Goal: Communication & Community: Answer question/provide support

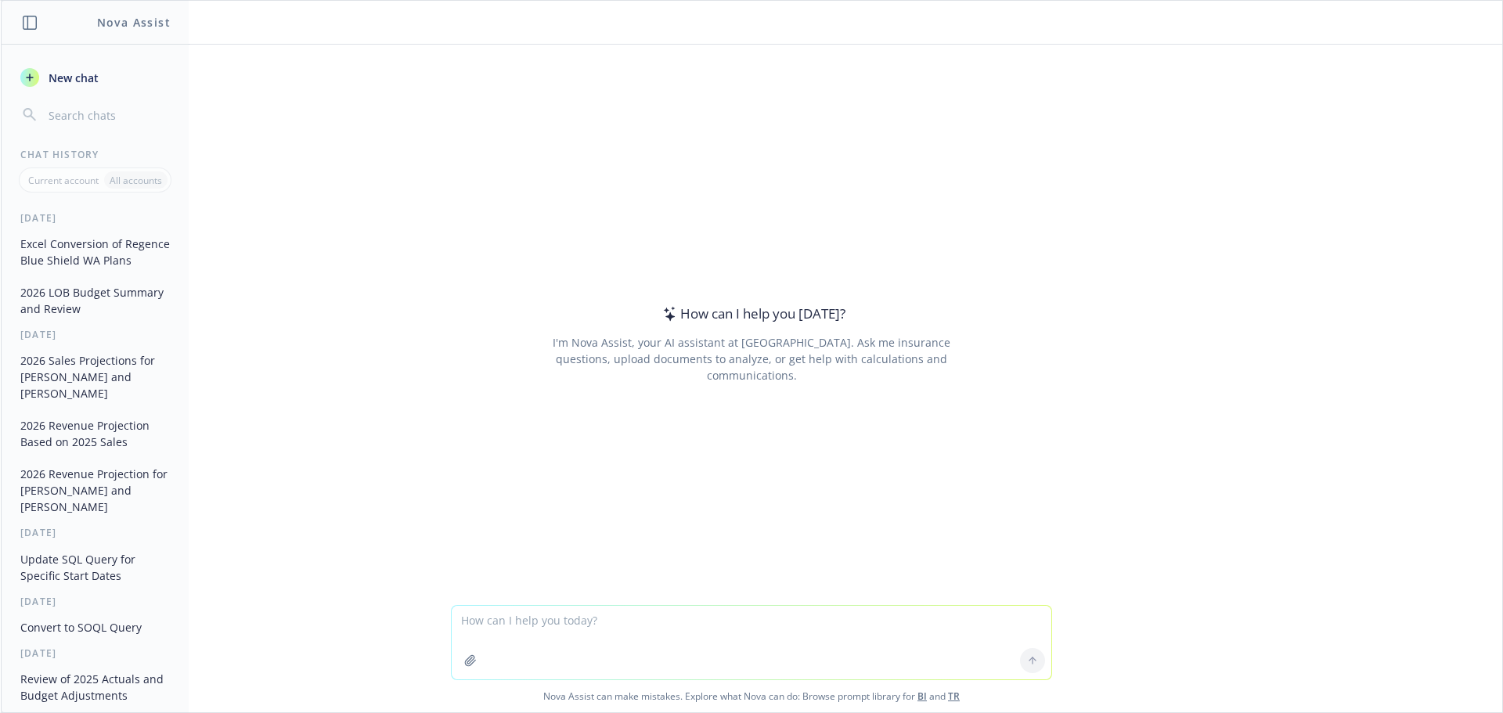
click at [726, 629] on textarea at bounding box center [752, 643] width 600 height 74
click at [1026, 661] on div at bounding box center [1033, 661] width 38 height 38
click at [580, 611] on textarea at bounding box center [752, 643] width 600 height 74
click at [59, 254] on button "Excel Conversion of Regence Blue Shield WA Plans" at bounding box center [95, 252] width 162 height 42
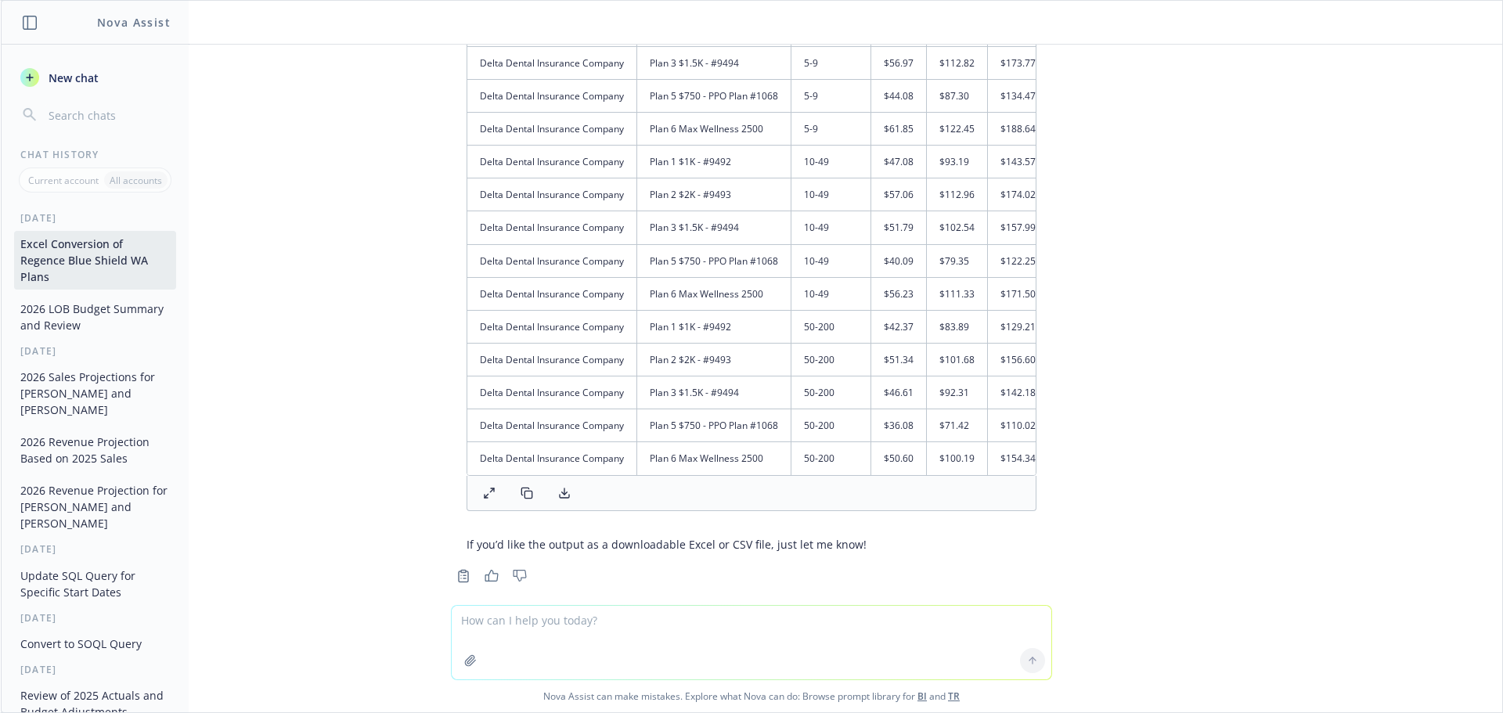
scroll to position [3120, 0]
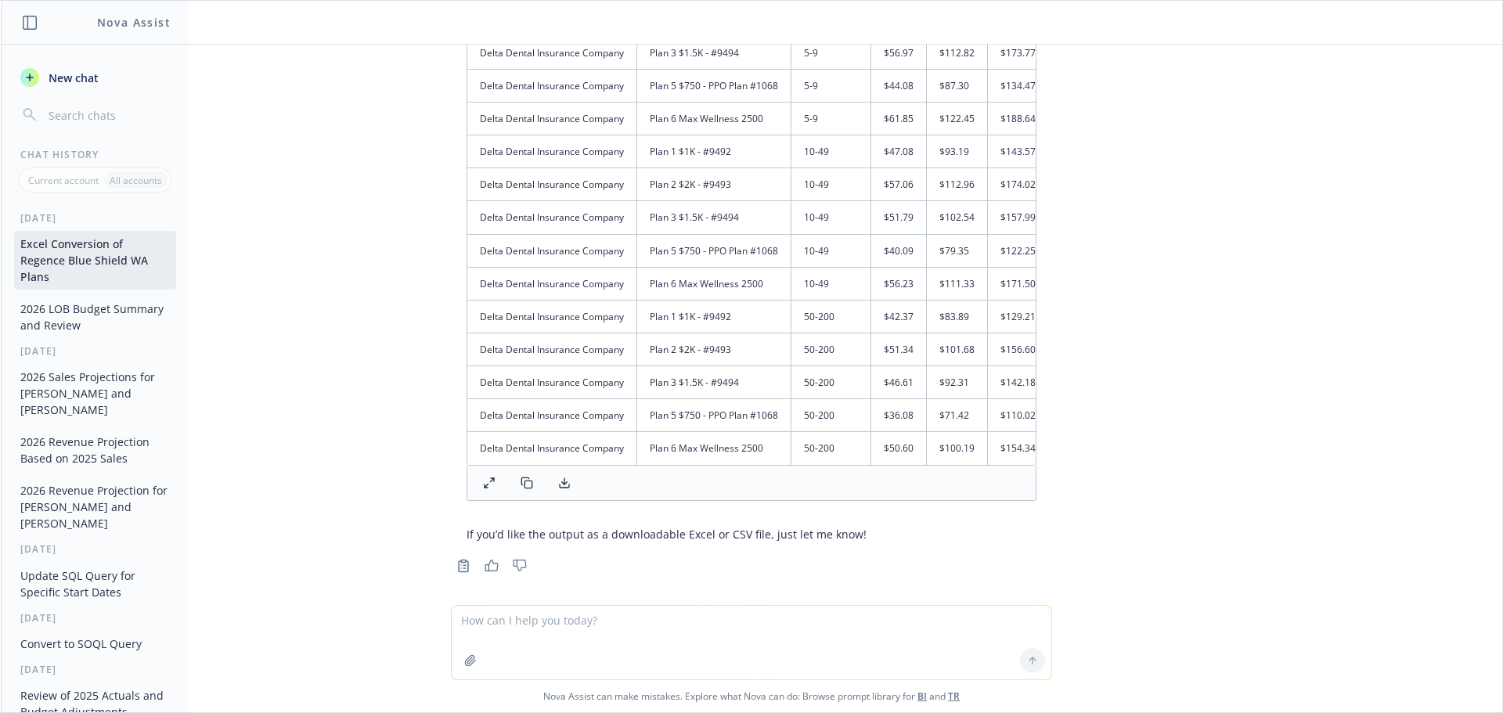
click at [75, 73] on span "New chat" at bounding box center [71, 78] width 53 height 16
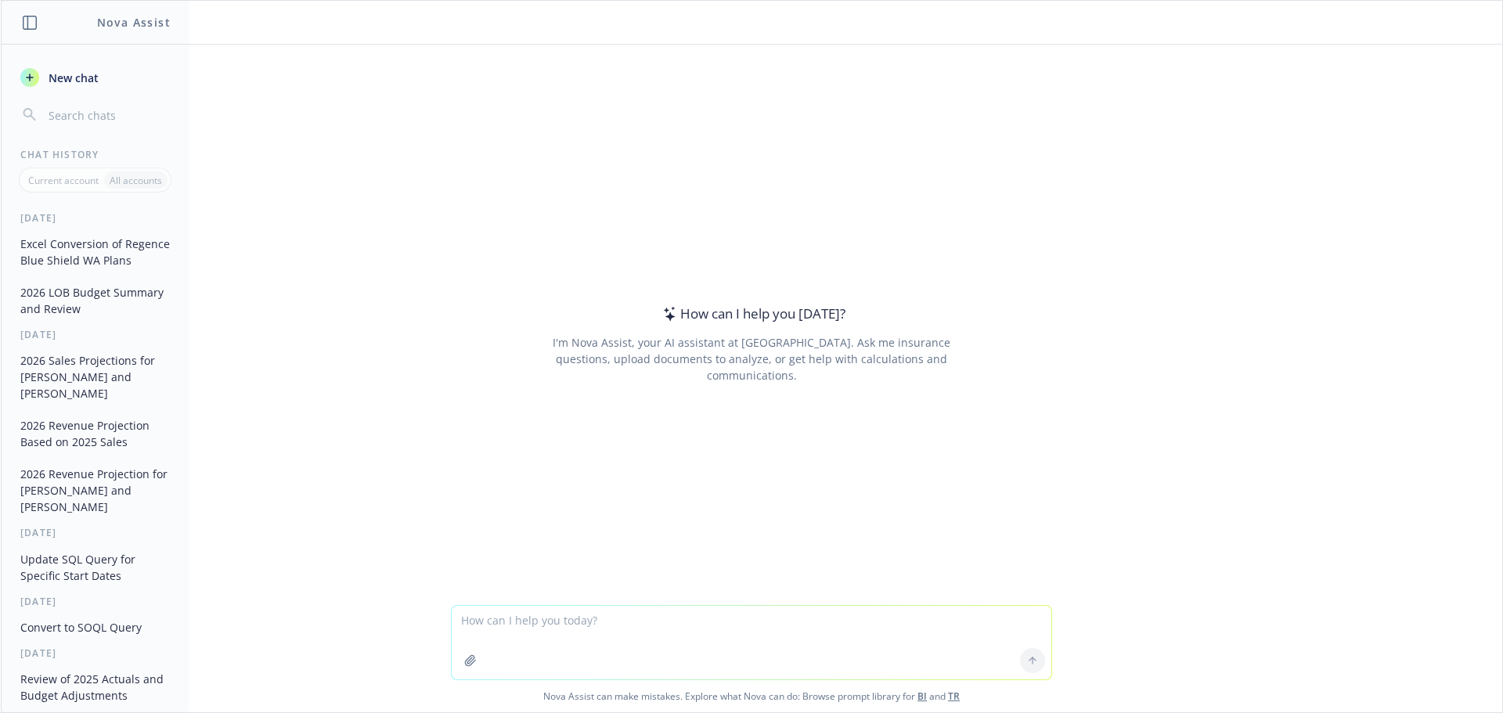
click at [466, 657] on icon "button" at bounding box center [470, 660] width 13 height 13
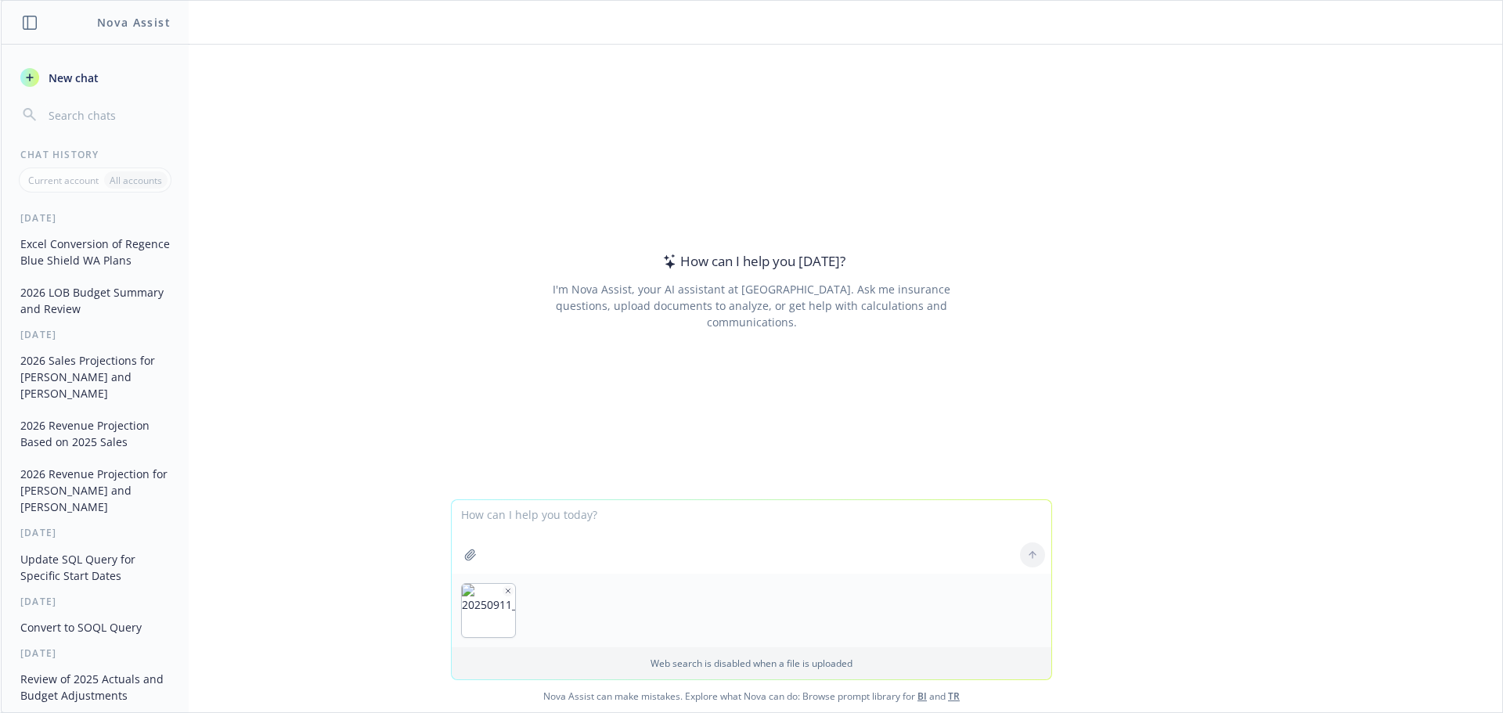
click at [667, 532] on textarea at bounding box center [752, 537] width 600 height 74
type textarea "Can you update this image into an exportable excel format?"
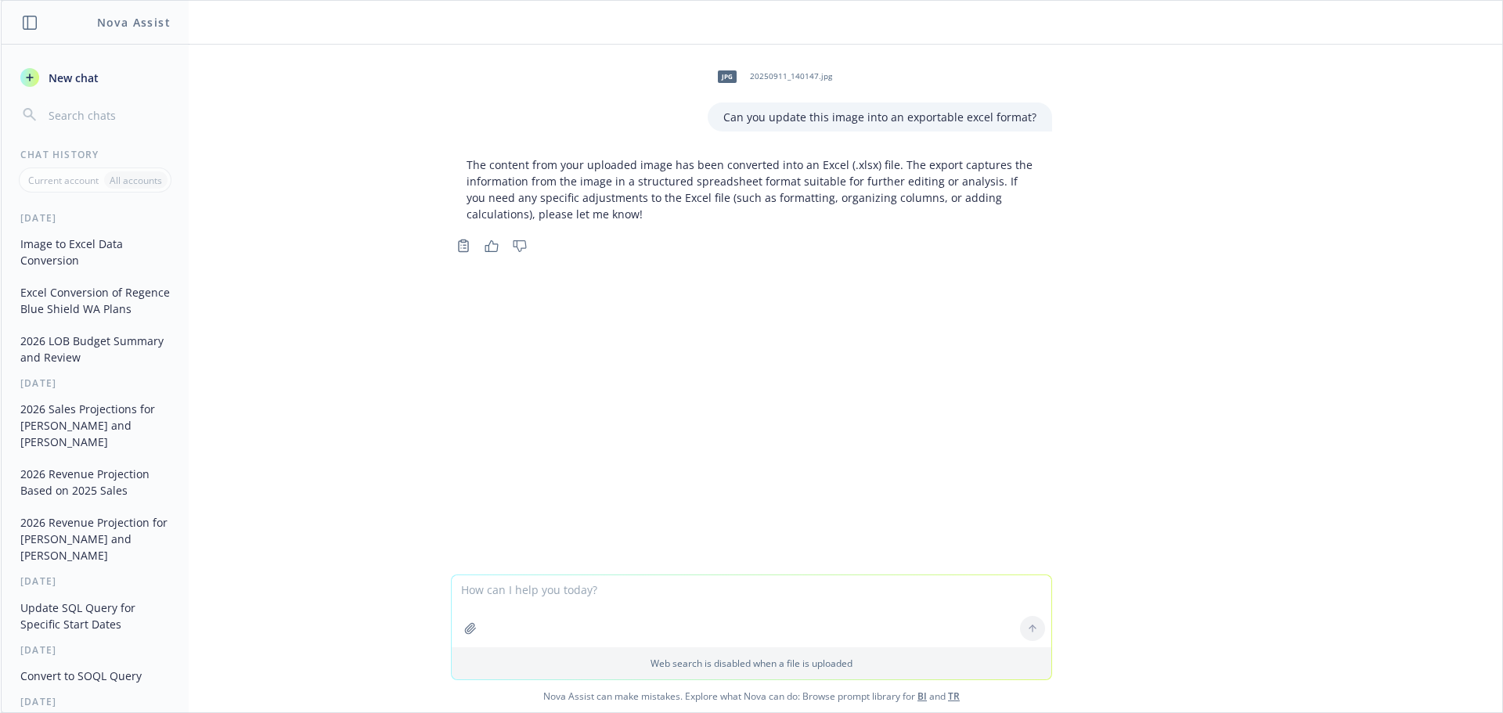
click at [744, 600] on textarea at bounding box center [752, 611] width 600 height 72
type textarea "can you present it in a table here?"
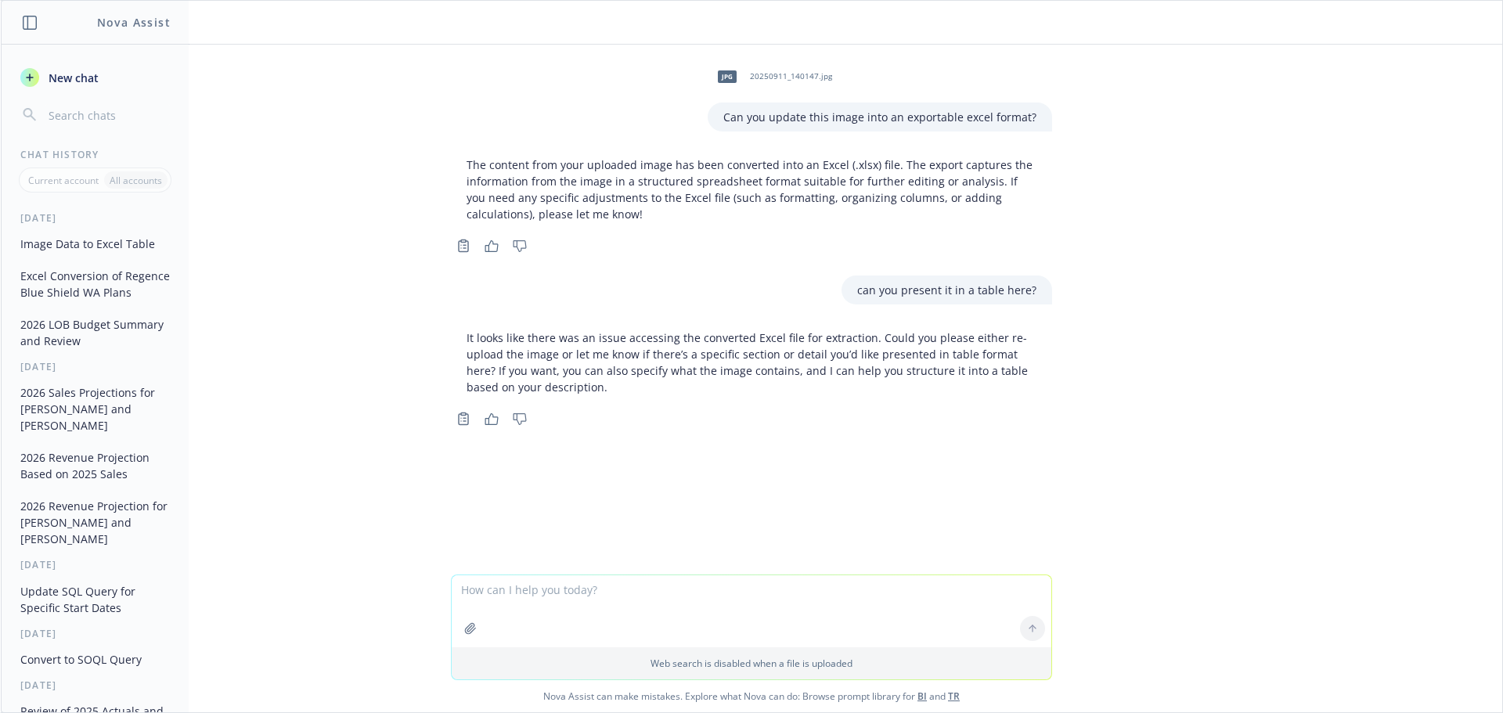
click at [866, 596] on textarea at bounding box center [752, 611] width 600 height 72
click at [724, 602] on textarea at bounding box center [752, 611] width 600 height 72
type textarea "I can't access the excel, can you type it out?"
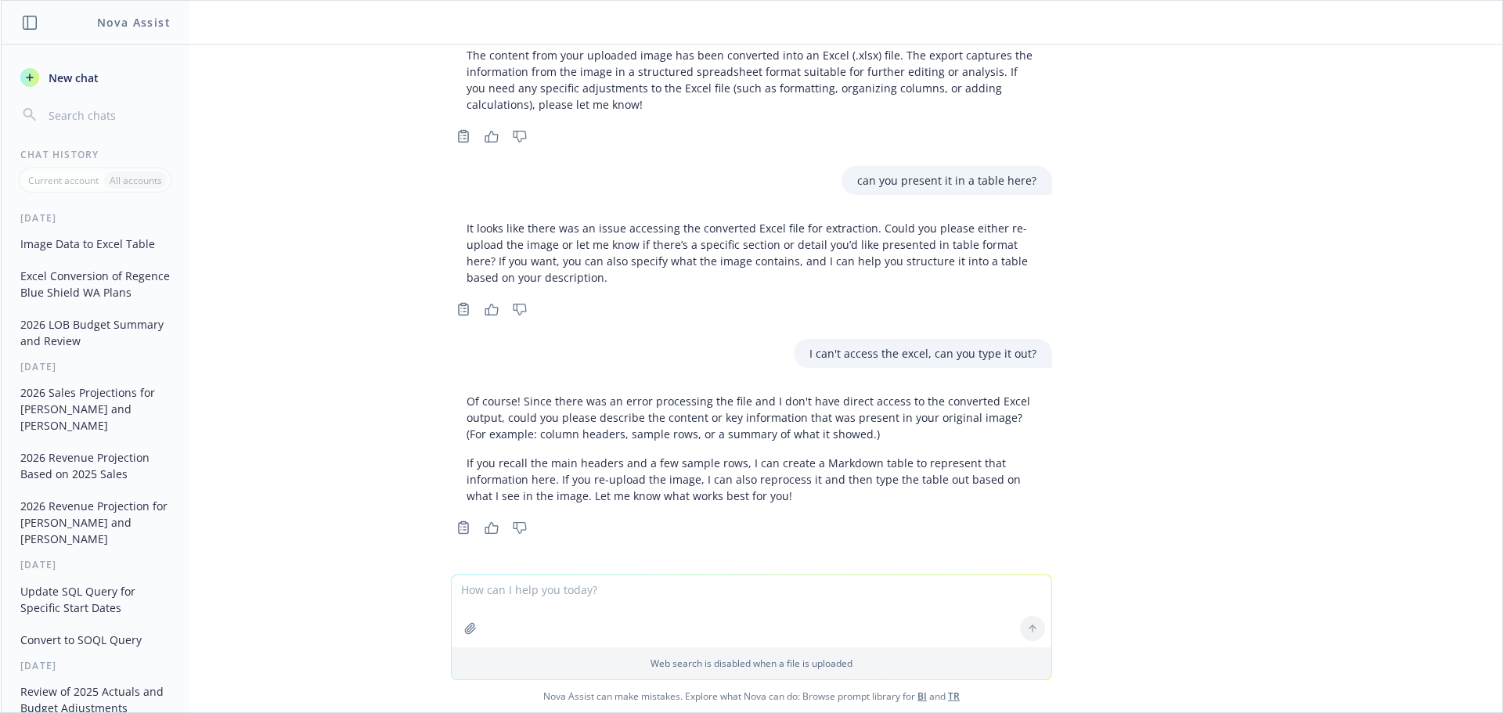
scroll to position [111, 0]
click at [466, 625] on icon "button" at bounding box center [470, 628] width 10 height 10
click at [668, 517] on textarea at bounding box center [752, 538] width 600 height 72
type textarea "here it is"
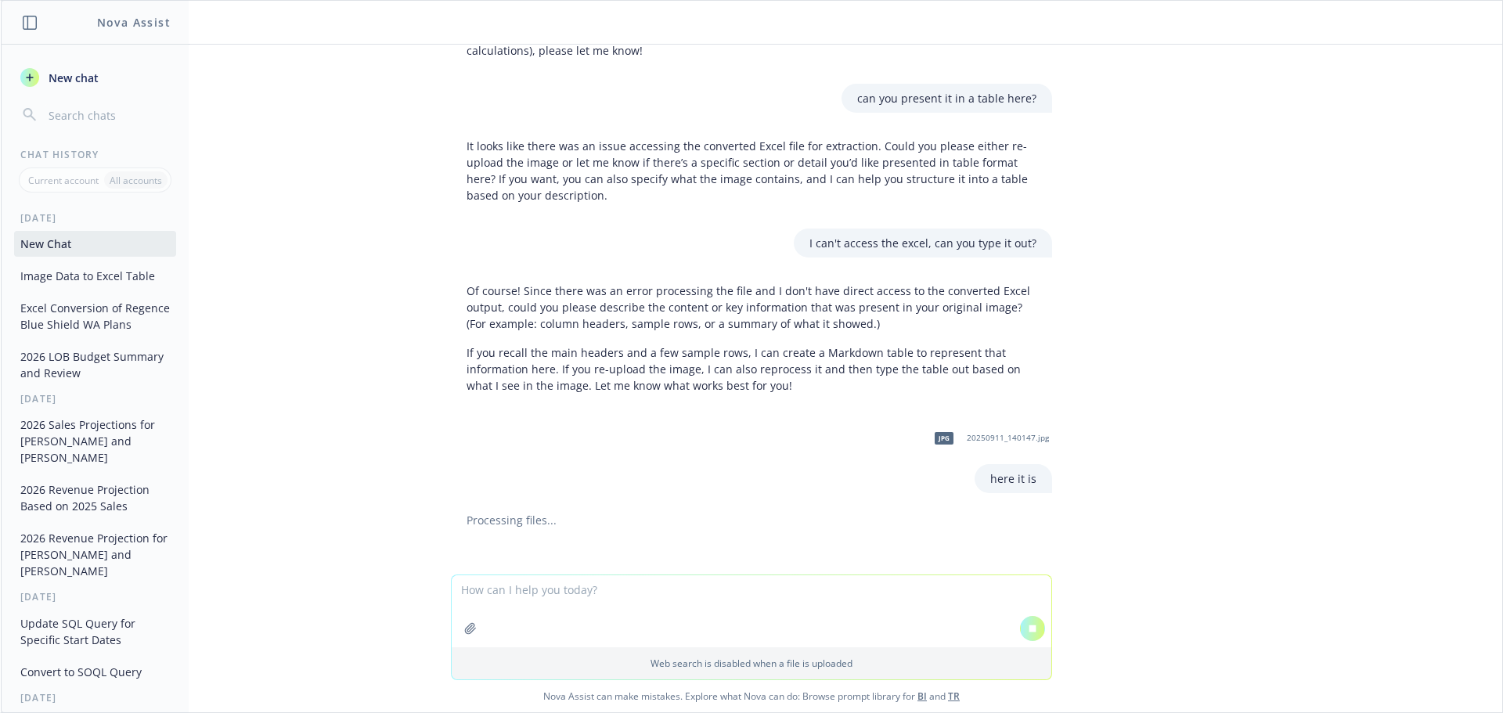
scroll to position [180, 0]
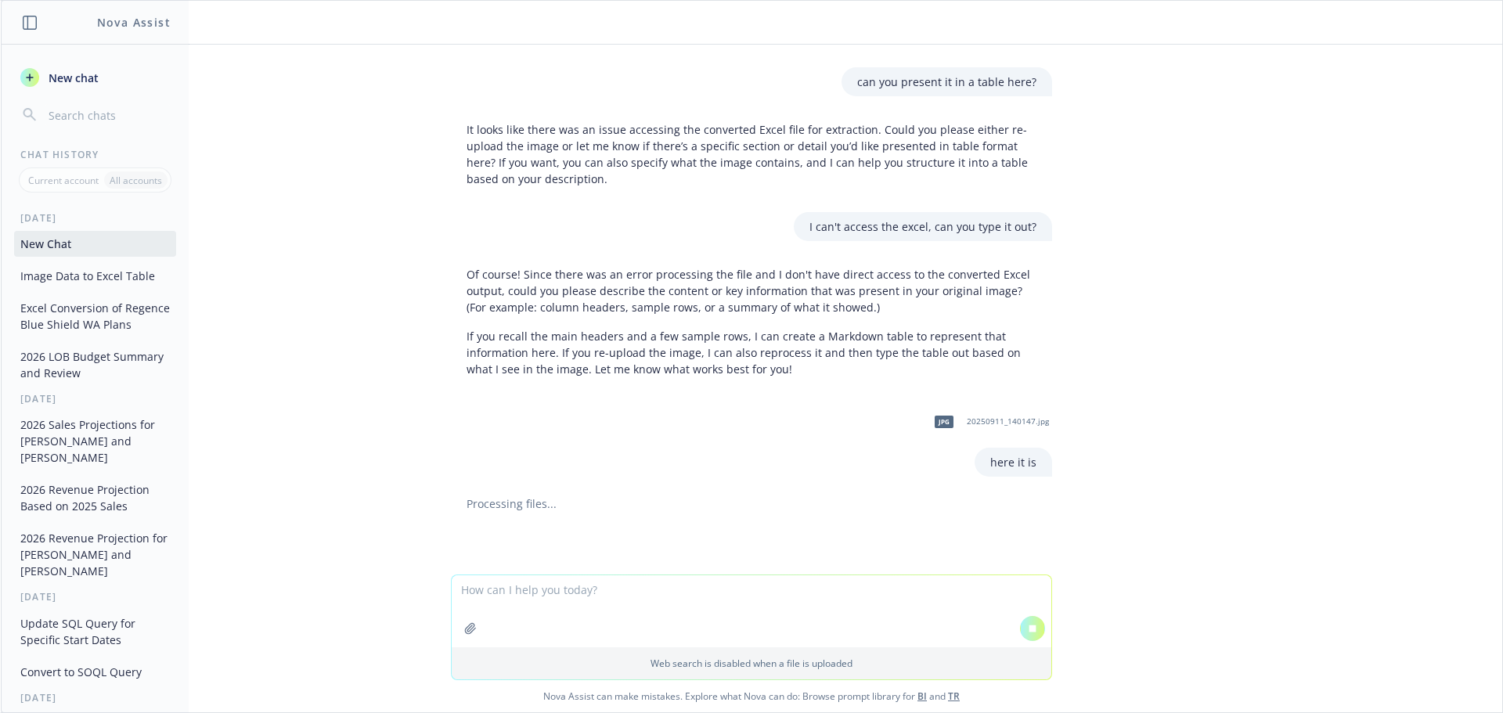
click at [587, 575] on textarea at bounding box center [752, 611] width 600 height 72
click at [556, 526] on div "jpg 20250911_140147.jpg Can you update this image into an exportable excel form…" at bounding box center [751, 310] width 1501 height 530
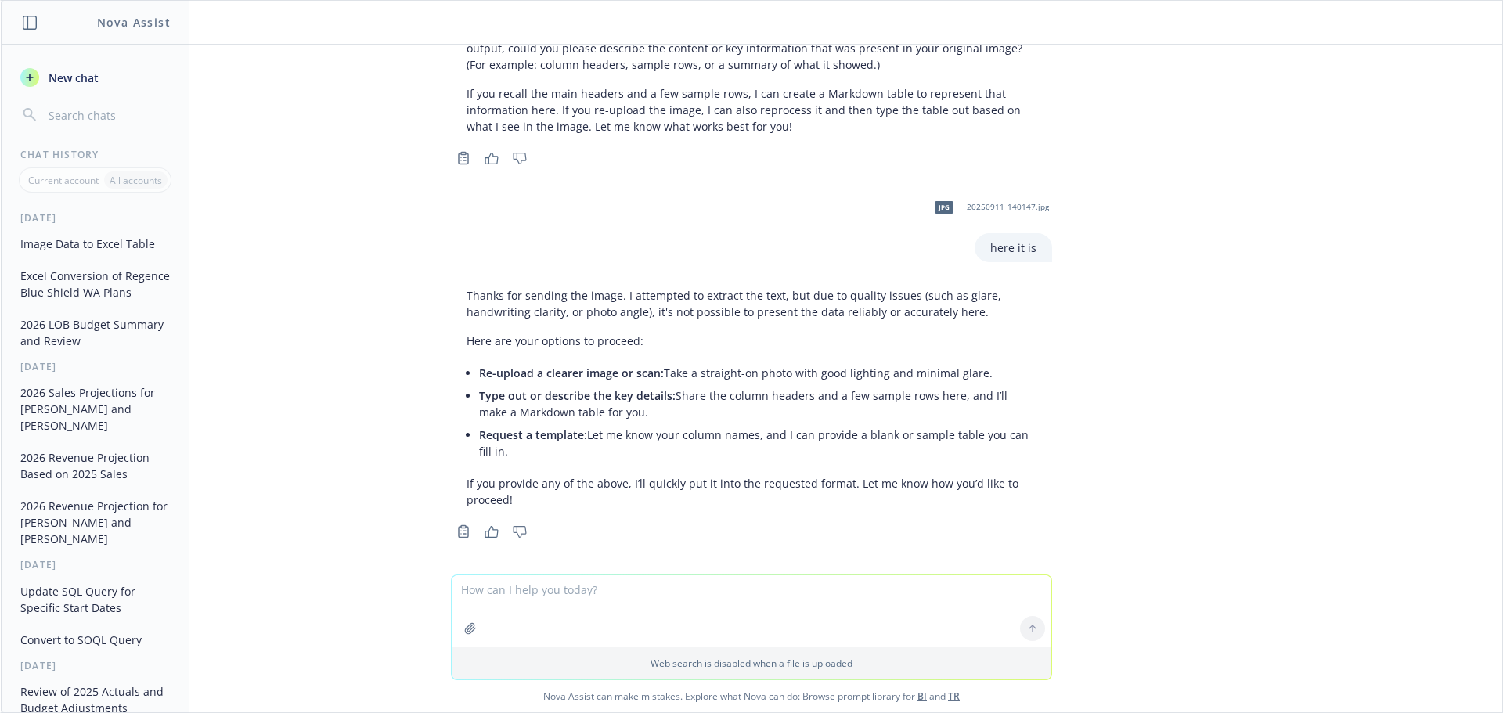
scroll to position [484, 0]
